Goal: Transaction & Acquisition: Purchase product/service

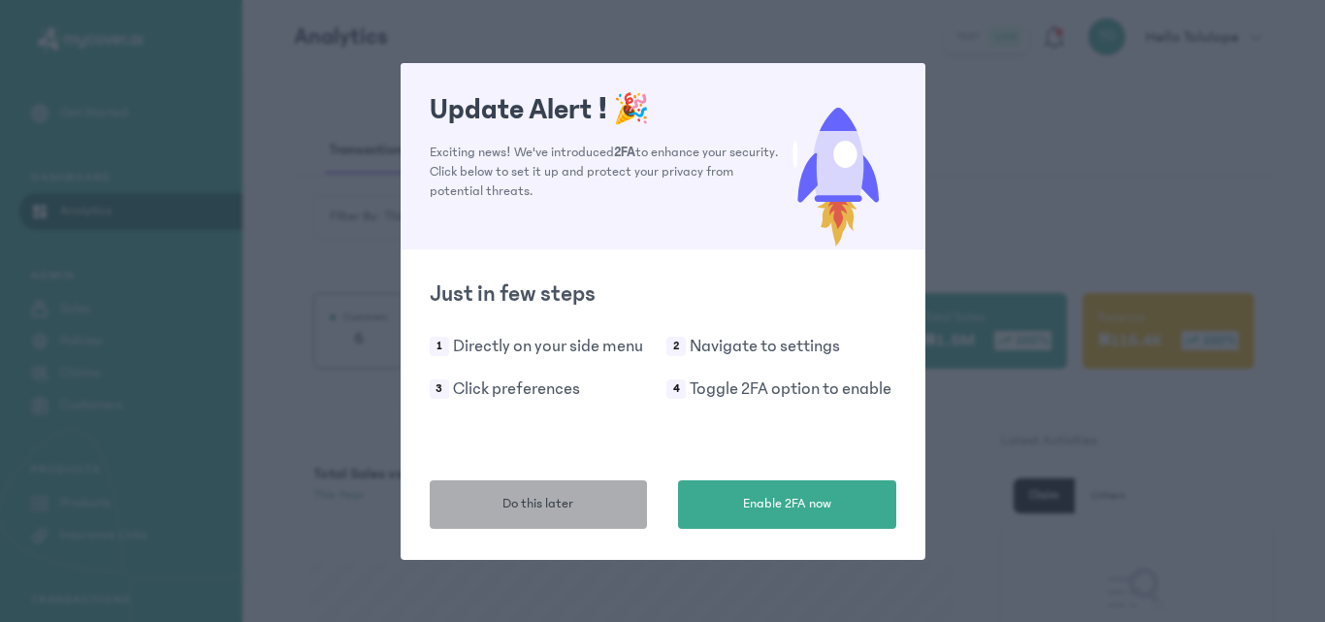
click at [598, 507] on button "Do this later" at bounding box center [539, 504] width 218 height 48
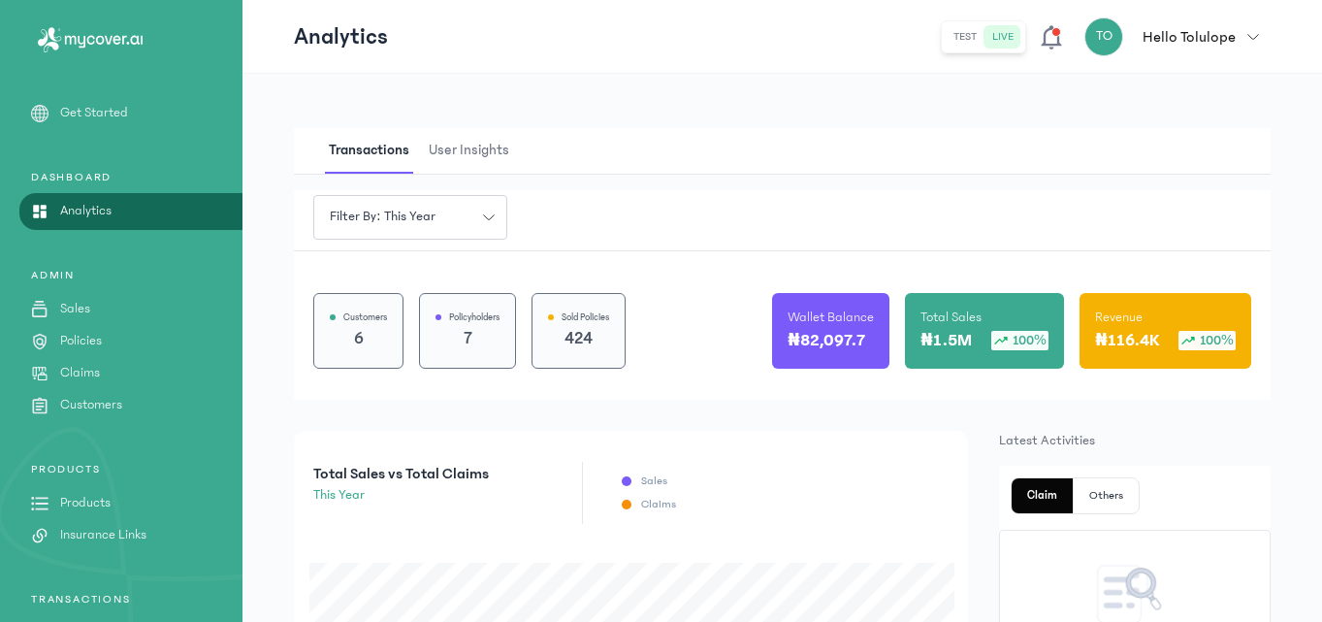
click at [89, 504] on p "Products" at bounding box center [85, 503] width 50 height 20
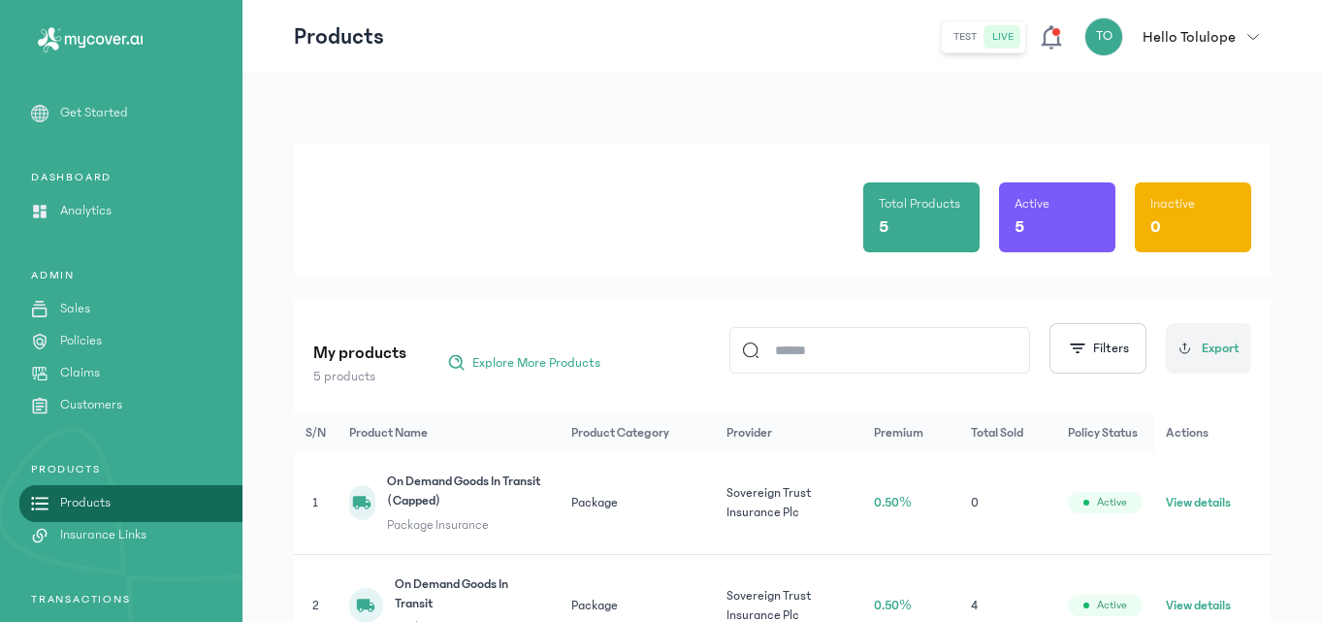
click at [275, 260] on div "Total Products 5 Active 5 Inactive 0 My products 5 products Explore More Produc…" at bounding box center [782, 546] width 1080 height 945
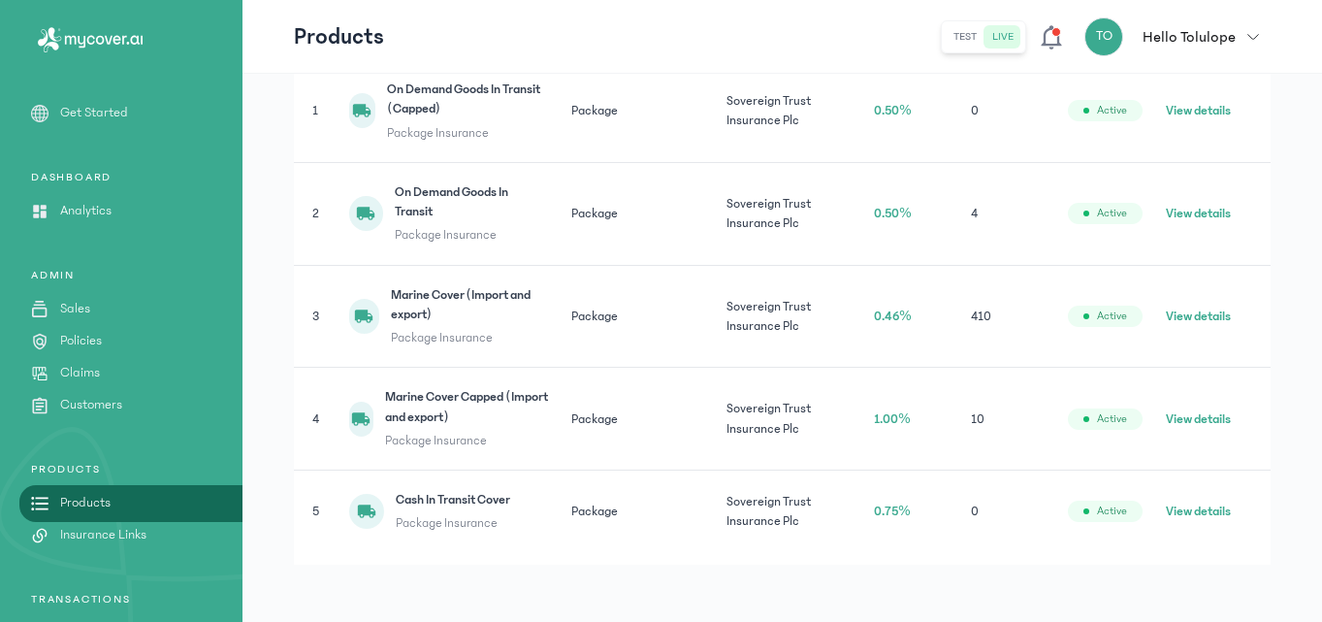
scroll to position [397, 0]
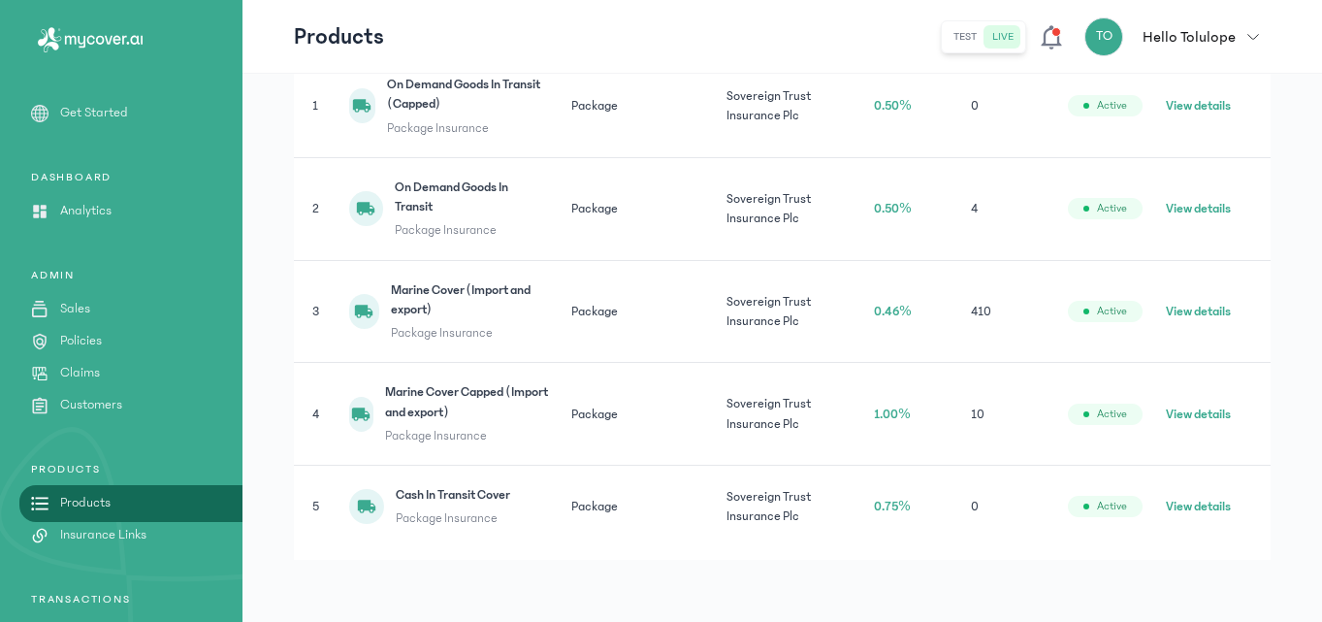
click at [1207, 309] on button "View details" at bounding box center [1198, 311] width 65 height 19
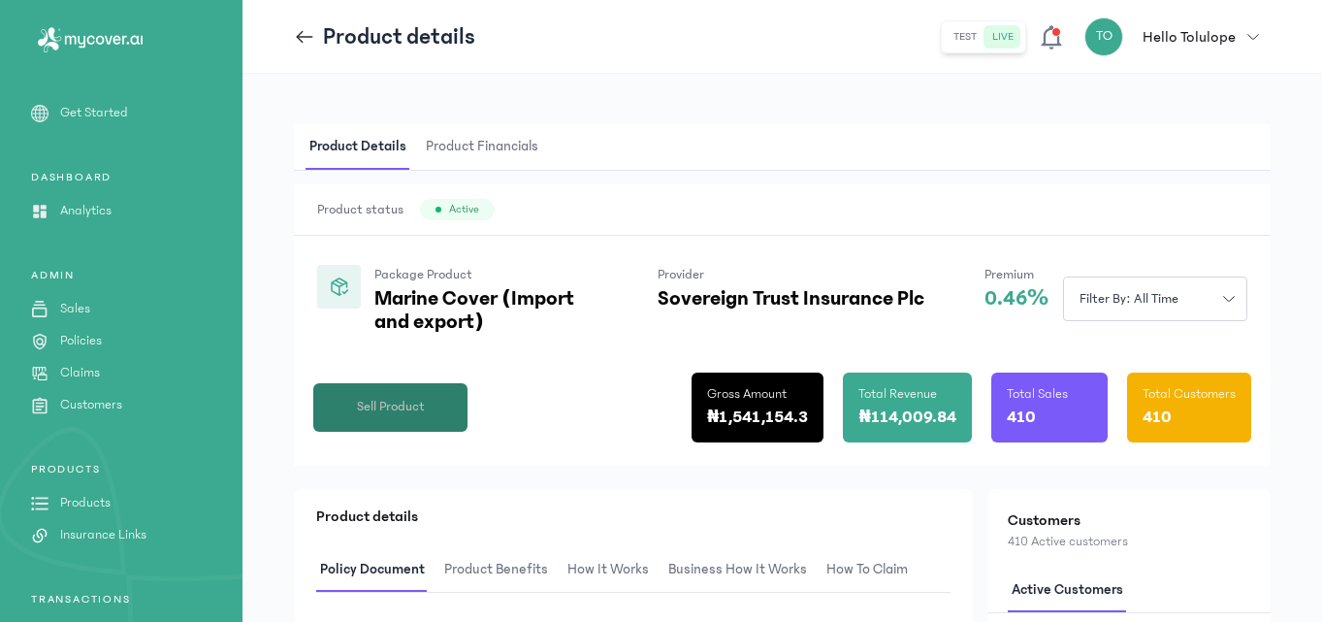
click at [398, 410] on span "Sell Product" at bounding box center [391, 407] width 68 height 20
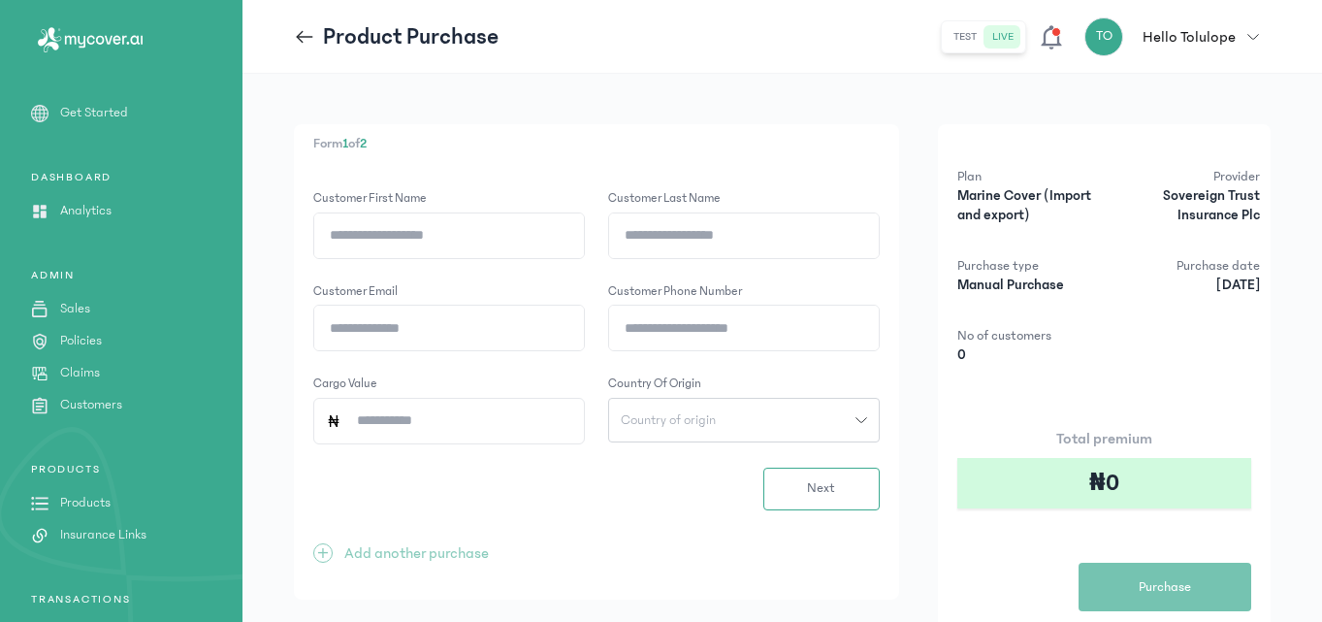
drag, startPoint x: 398, startPoint y: 410, endPoint x: 441, endPoint y: 230, distance: 185.6
click at [441, 230] on div "Customer First name Customer Last name Customer email Customer phone number Car…" at bounding box center [596, 316] width 566 height 255
click at [441, 230] on input "Customer First name" at bounding box center [449, 235] width 270 height 45
